Goal: Task Accomplishment & Management: Manage account settings

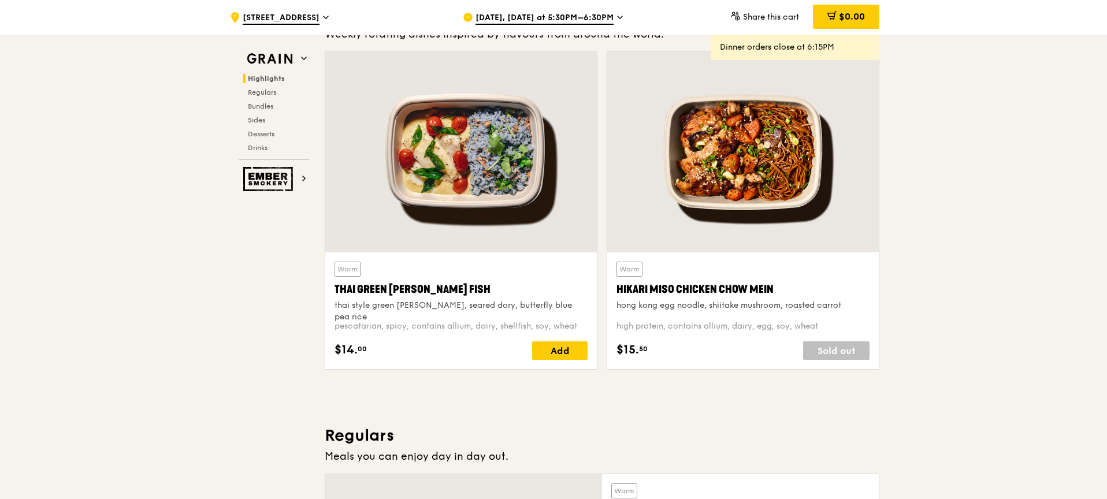
scroll to position [445, 0]
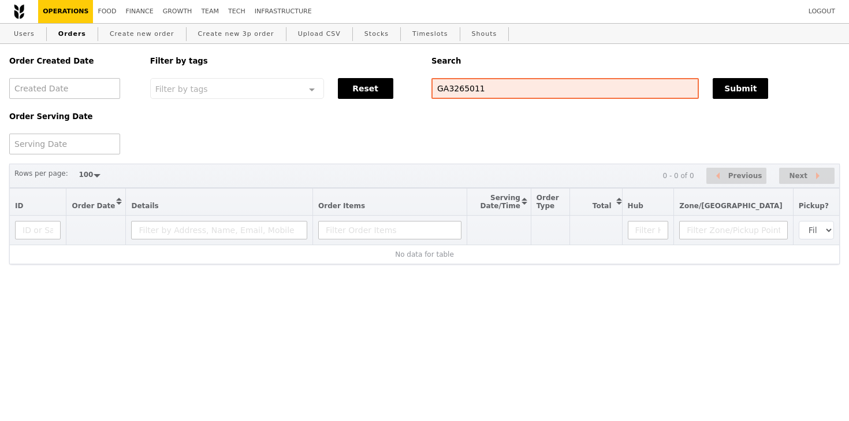
select select "100"
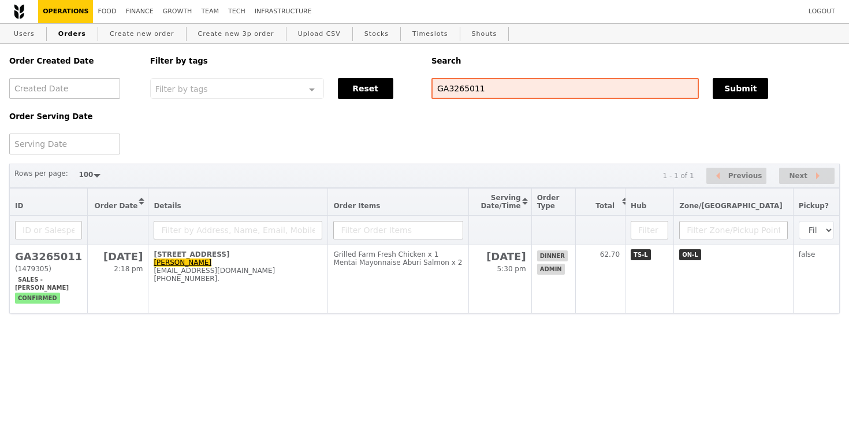
click at [271, 330] on html "Logout Operations Food Finance Growth Team Tech Infrastructure Users Orders Cre…" at bounding box center [424, 179] width 849 height 359
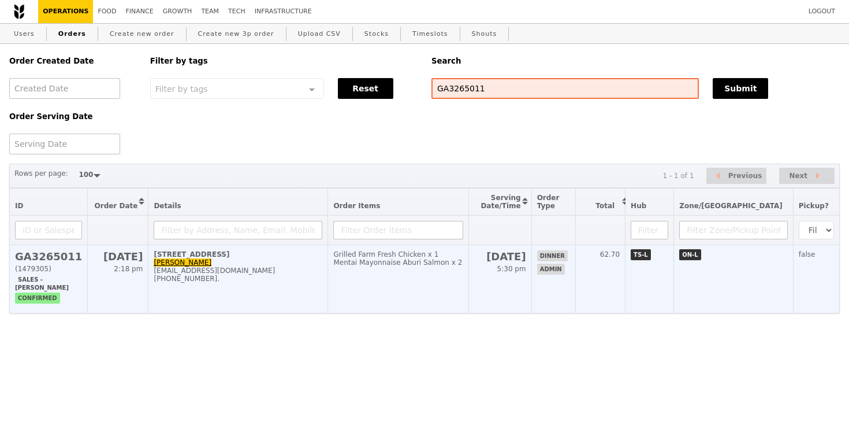
click at [280, 298] on td "[STREET_ADDRESS][PERSON_NAME] [PERSON_NAME] [EMAIL_ADDRESS][DOMAIN_NAME] [PHONE…" at bounding box center [238, 279] width 180 height 68
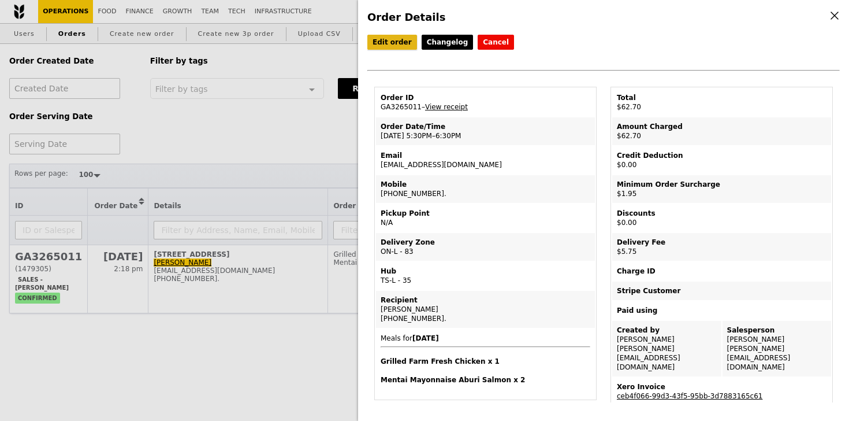
click at [409, 46] on link "Edit order" at bounding box center [392, 42] width 50 height 15
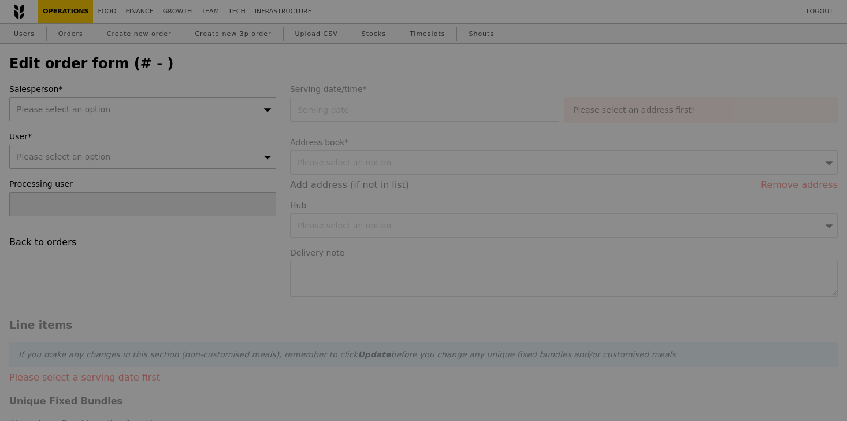
type input "[DATE]"
type input "55.00"
type input "1.79"
type input "1.95"
type input "5.28"
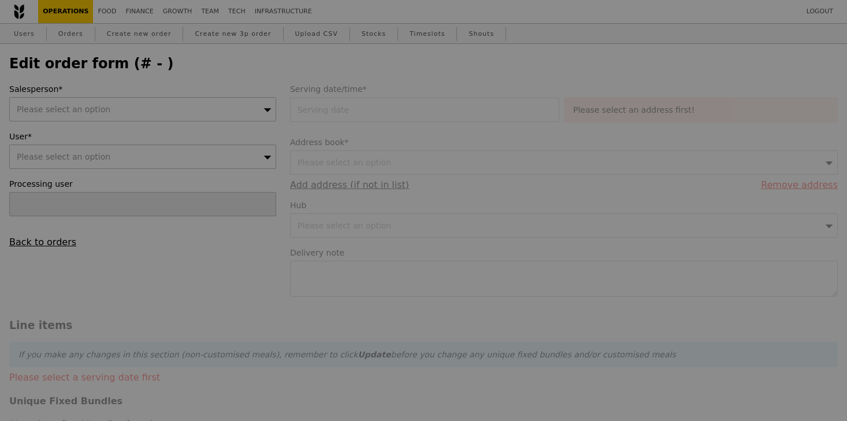
type input "5.75"
type input "62.70"
type input "Loading..."
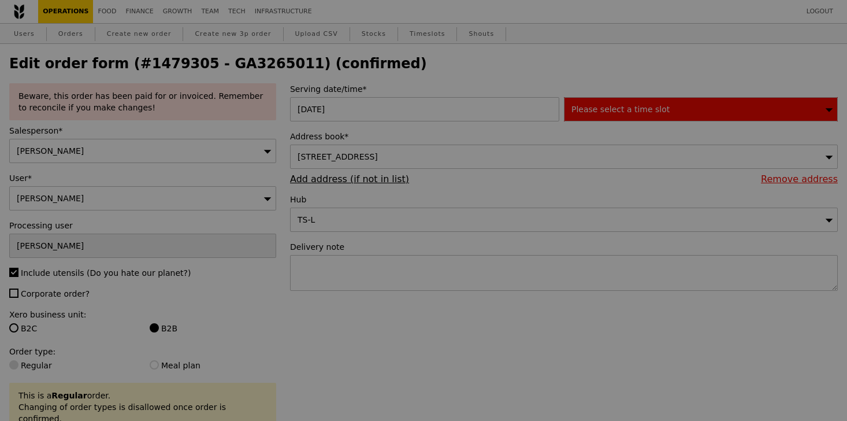
type input "430"
type input "467"
type input "Update"
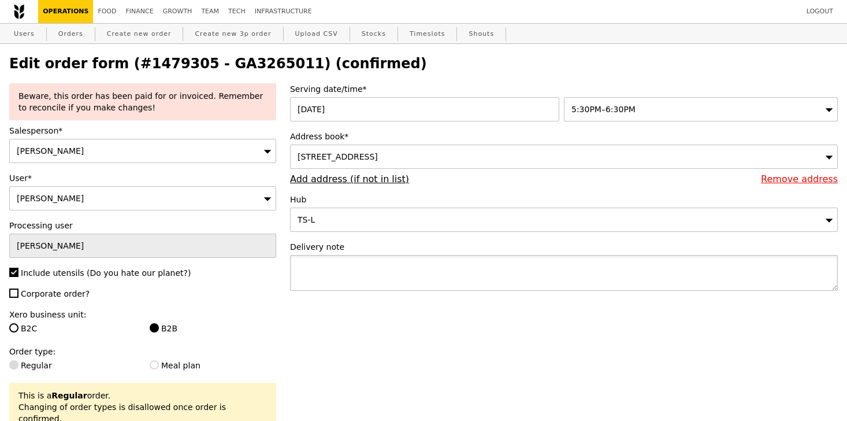
click at [345, 277] on textarea at bounding box center [564, 273] width 548 height 36
click at [448, 268] on textarea "Call" at bounding box center [564, 273] width 548 height 36
paste textarea "Alka - 8565 2596"
type textarea "Call Alka - 8565 2596"
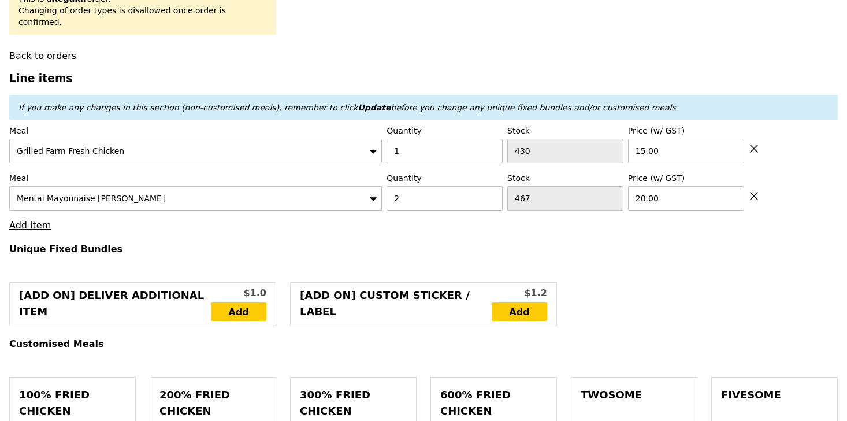
scroll to position [389, 0]
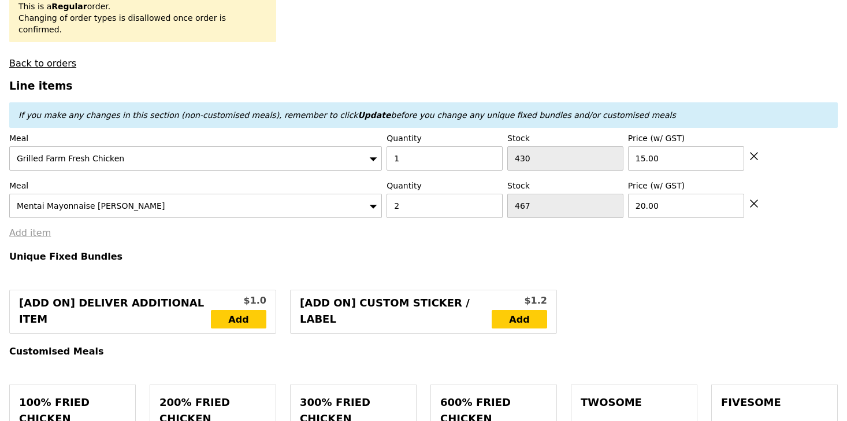
click at [21, 227] on link "Add item" at bounding box center [30, 232] width 42 height 11
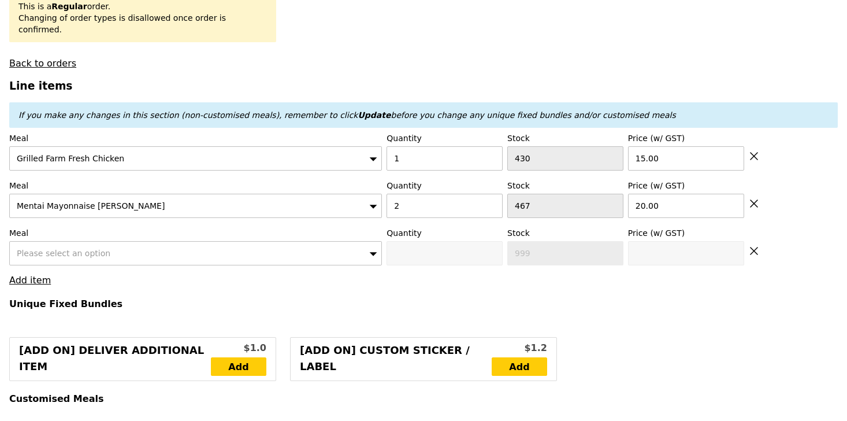
click at [174, 246] on div "Please select an option" at bounding box center [195, 253] width 373 height 24
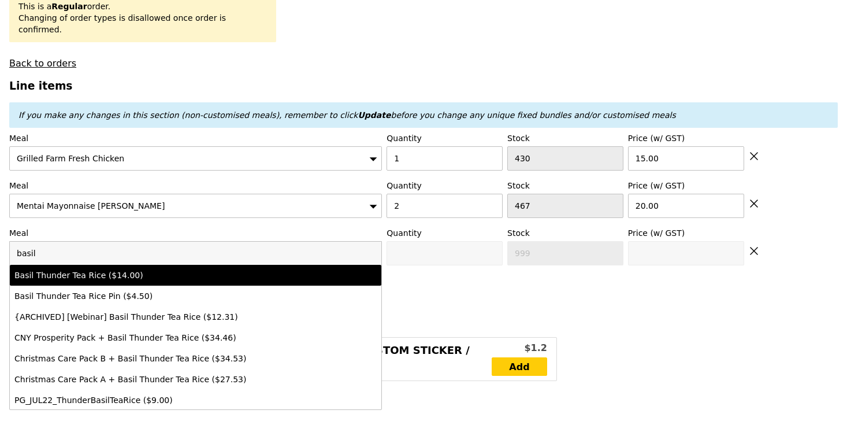
type input "basil"
click at [188, 269] on div "Basil Thunder Tea Rice ($14.00)" at bounding box center [150, 275] width 272 height 12
type input "0"
type input "470"
type input "14.0"
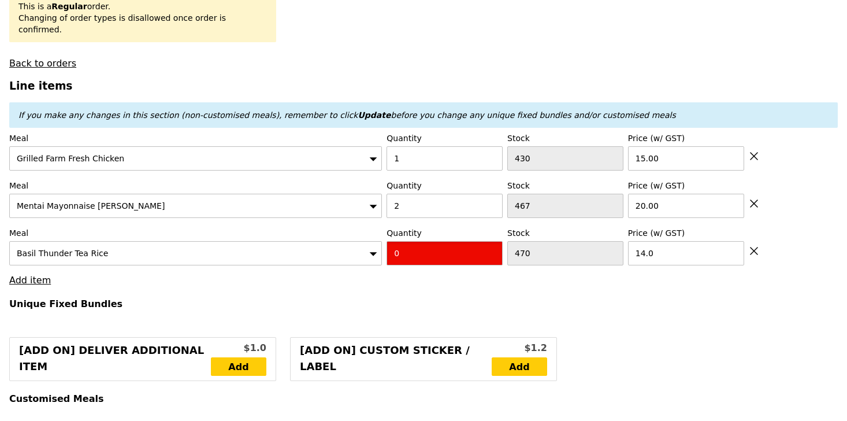
click at [438, 243] on input "0" at bounding box center [444, 253] width 116 height 24
type input "1"
type input "Loading..."
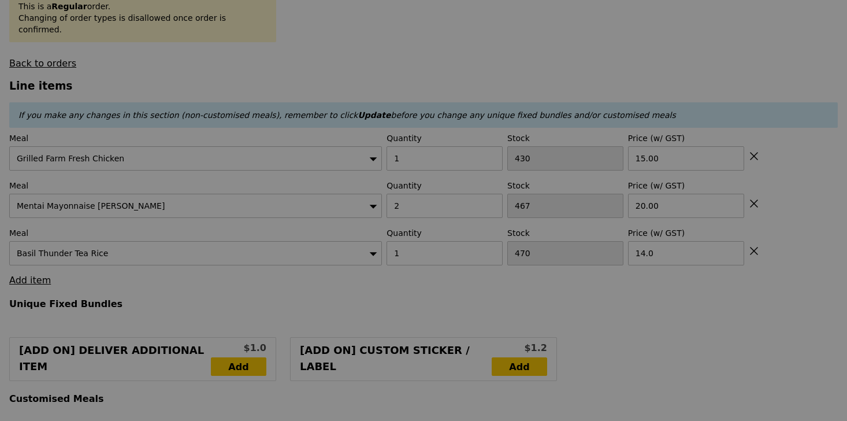
type input "0.00"
type input "3.99"
type input "4.35"
type input "6.30"
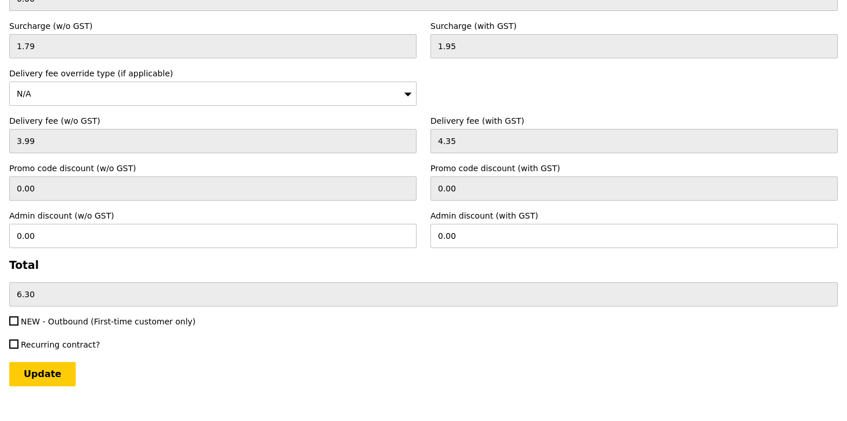
scroll to position [3246, 0]
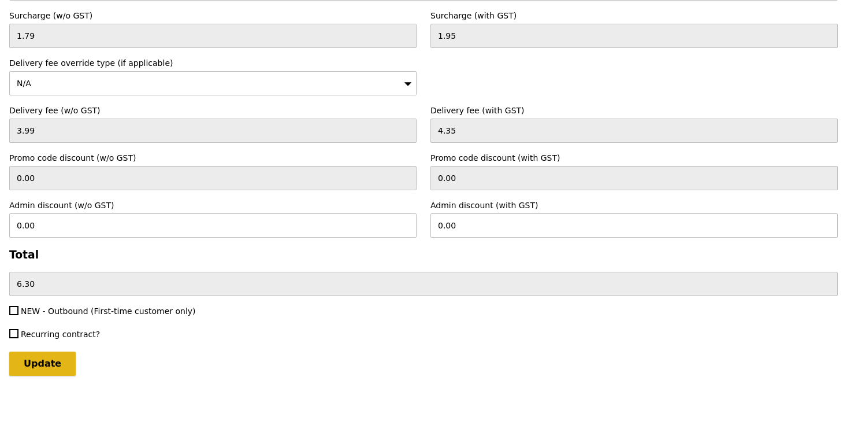
click at [51, 352] on input "Update" at bounding box center [42, 363] width 66 height 24
type input "Loading..."
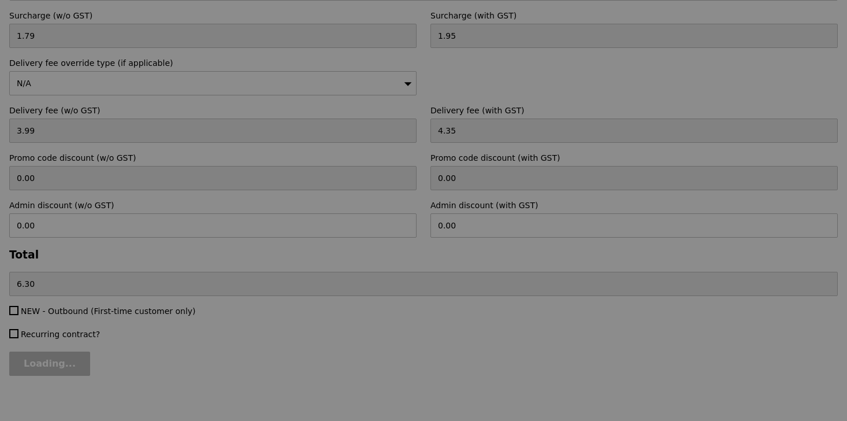
type input "69.00"
type input "75.30"
type input "Update"
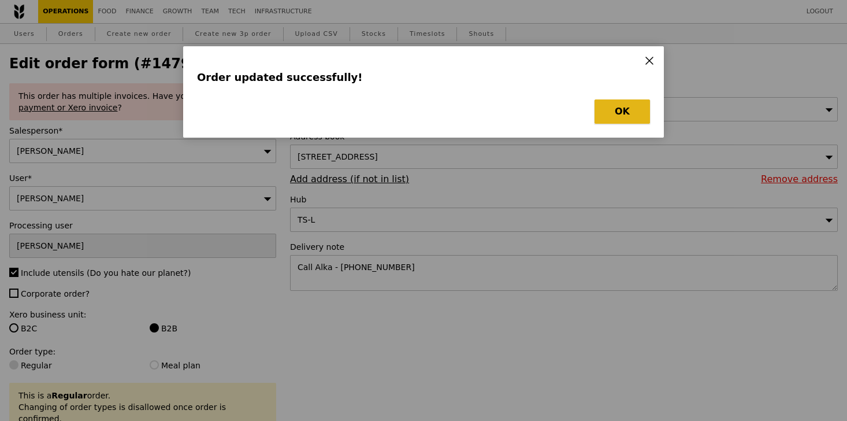
click at [620, 112] on button "OK" at bounding box center [621, 111] width 55 height 24
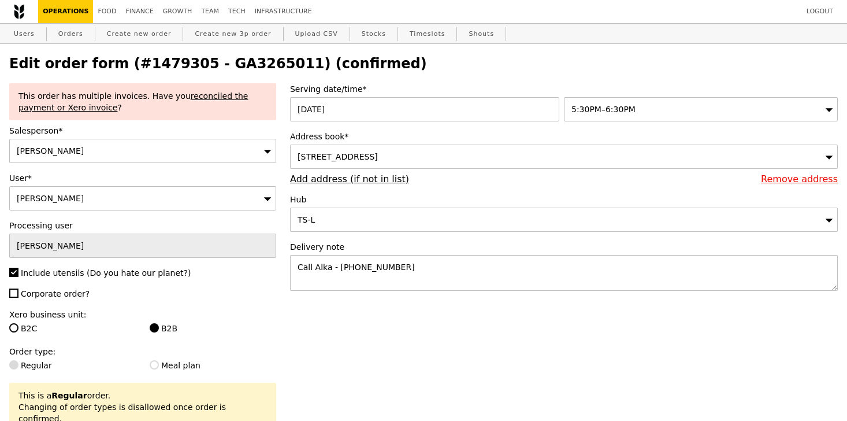
click at [218, 68] on h2 "Edit order form (#1479305 - GA3265011) (confirmed)" at bounding box center [423, 63] width 828 height 16
copy h2 "GA3265011"
click at [79, 36] on link "Orders" at bounding box center [71, 34] width 34 height 21
select select "100"
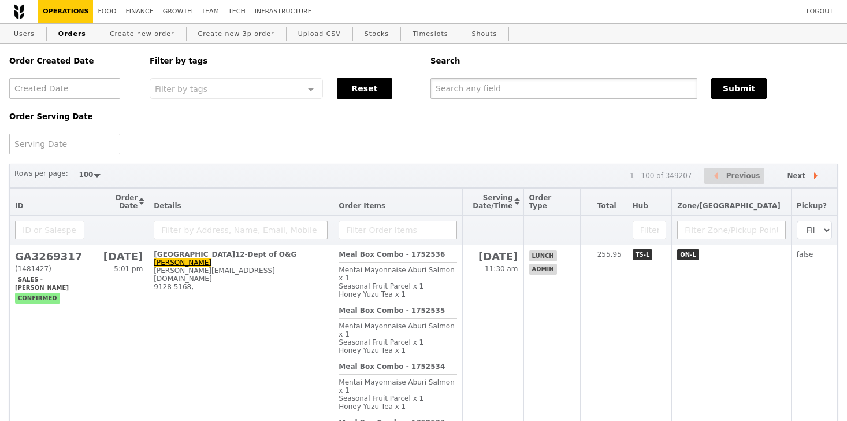
click at [476, 88] on input "text" at bounding box center [563, 88] width 267 height 21
paste input "GA3265011"
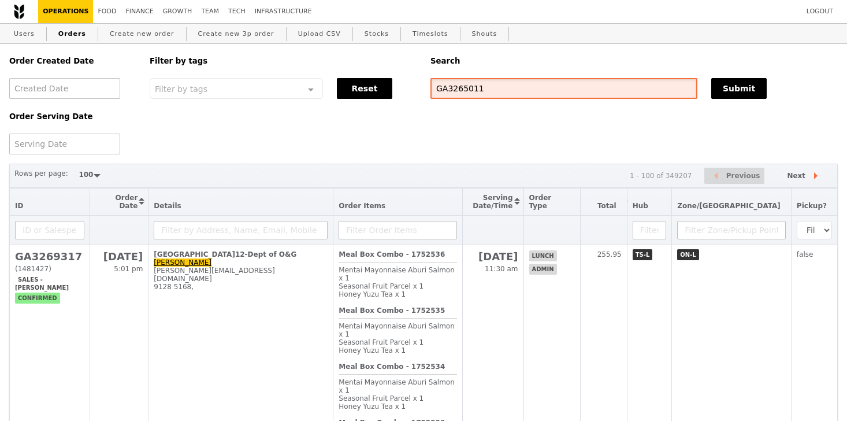
type input "GA3265011"
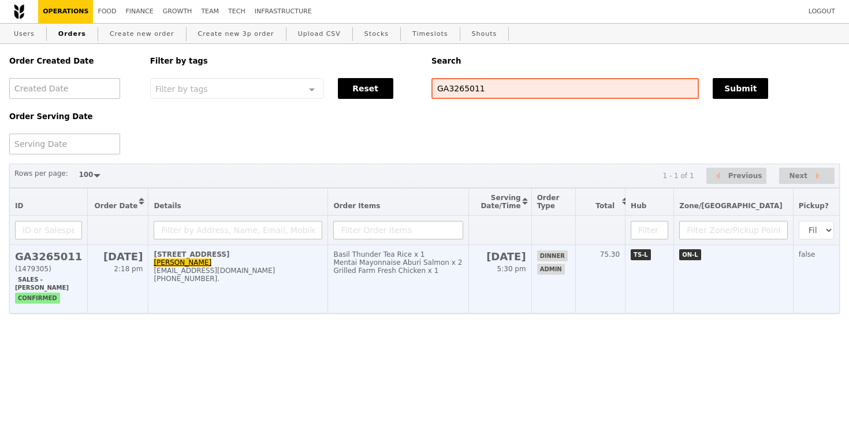
click at [302, 274] on div "alka@podiumsociety.com" at bounding box center [238, 270] width 169 height 8
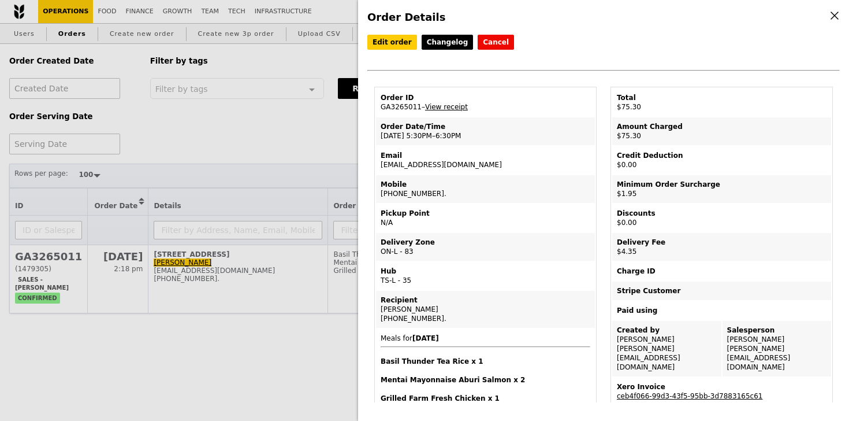
click at [444, 108] on link "View receipt" at bounding box center [446, 107] width 43 height 8
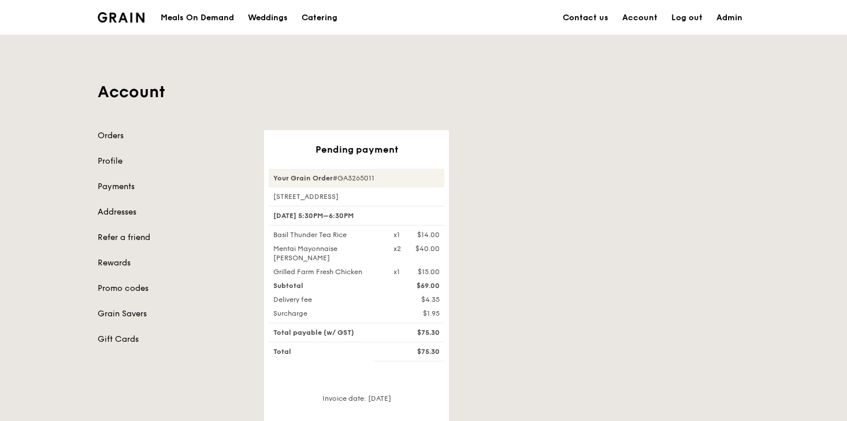
click at [361, 177] on div "Your Grain Order #GA3265011" at bounding box center [357, 178] width 176 height 18
copy div "GA3265011"
